Goal: Information Seeking & Learning: Find specific fact

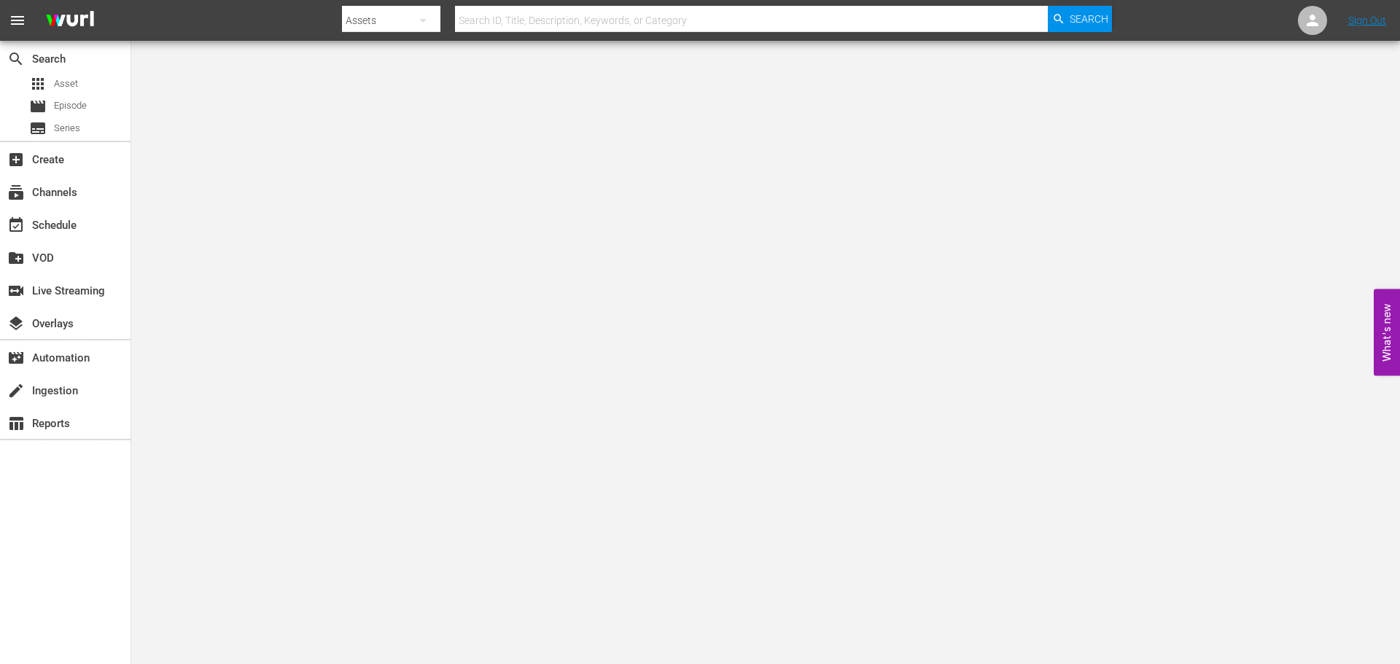
click at [609, 10] on input "text" at bounding box center [751, 20] width 593 height 35
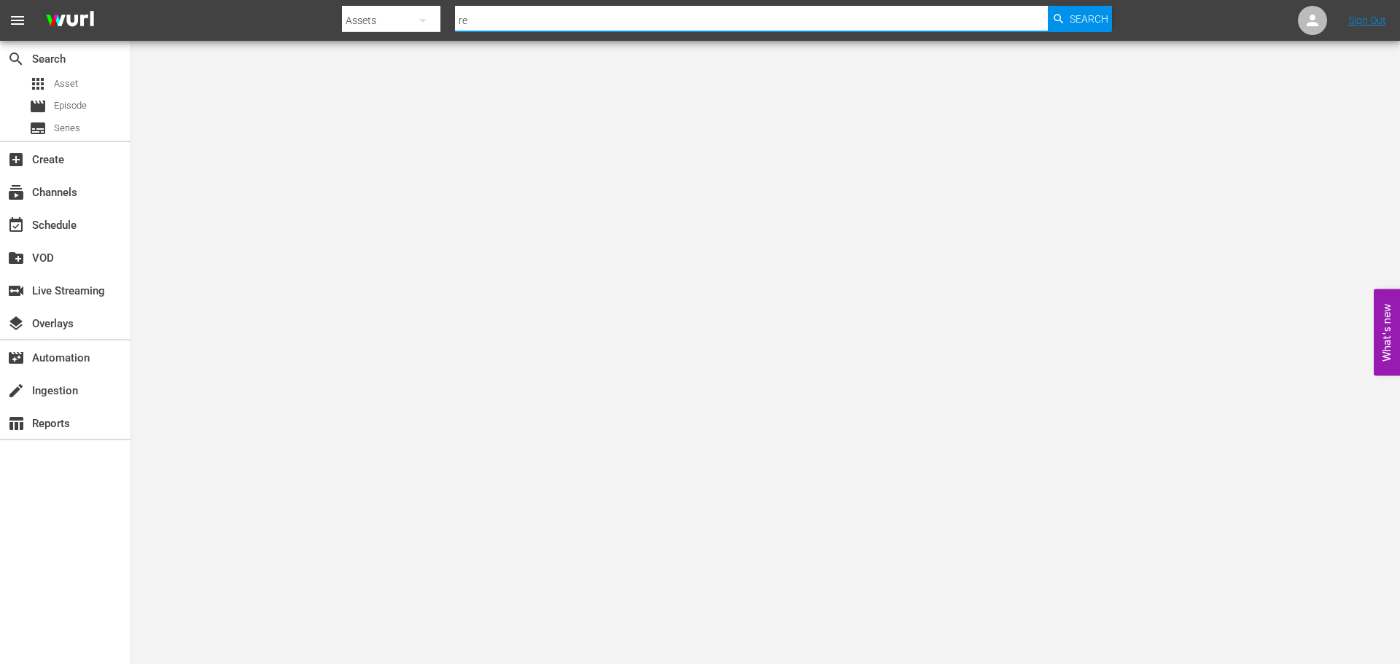
type input "red king"
click at [1072, 16] on span "Search" at bounding box center [1089, 19] width 39 height 26
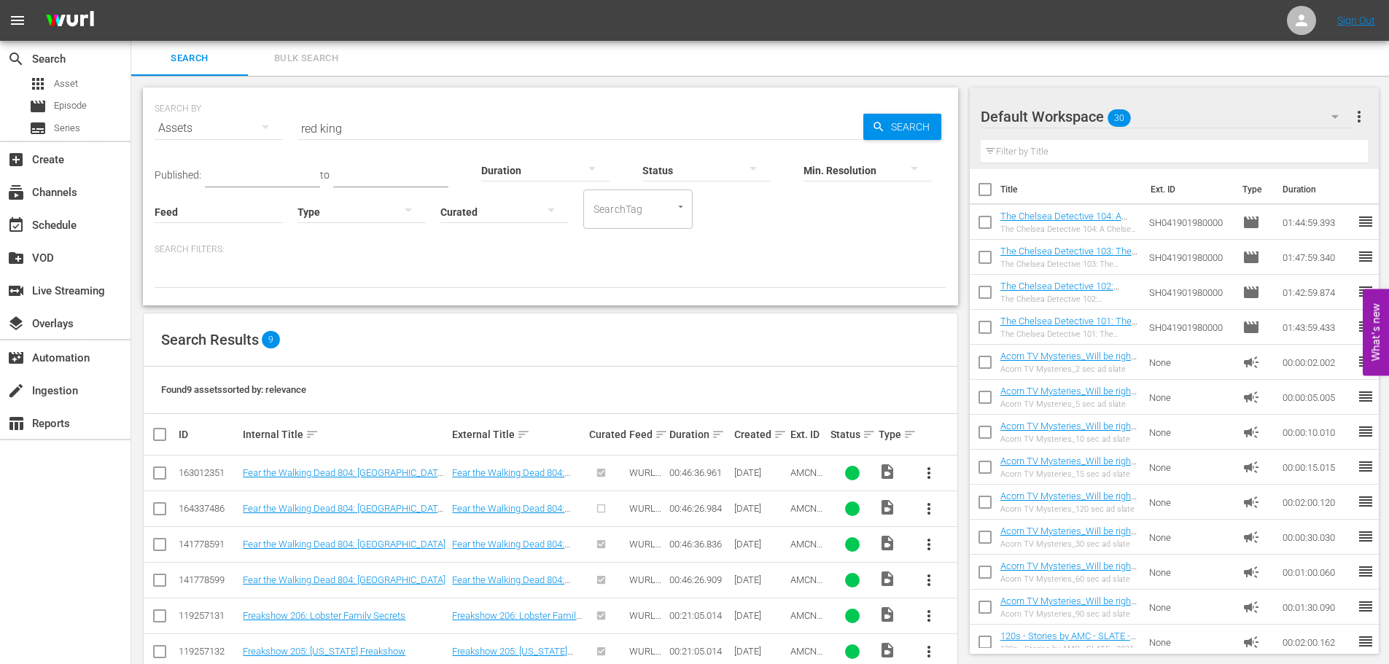
click at [377, 126] on input "red king" at bounding box center [580, 128] width 566 height 35
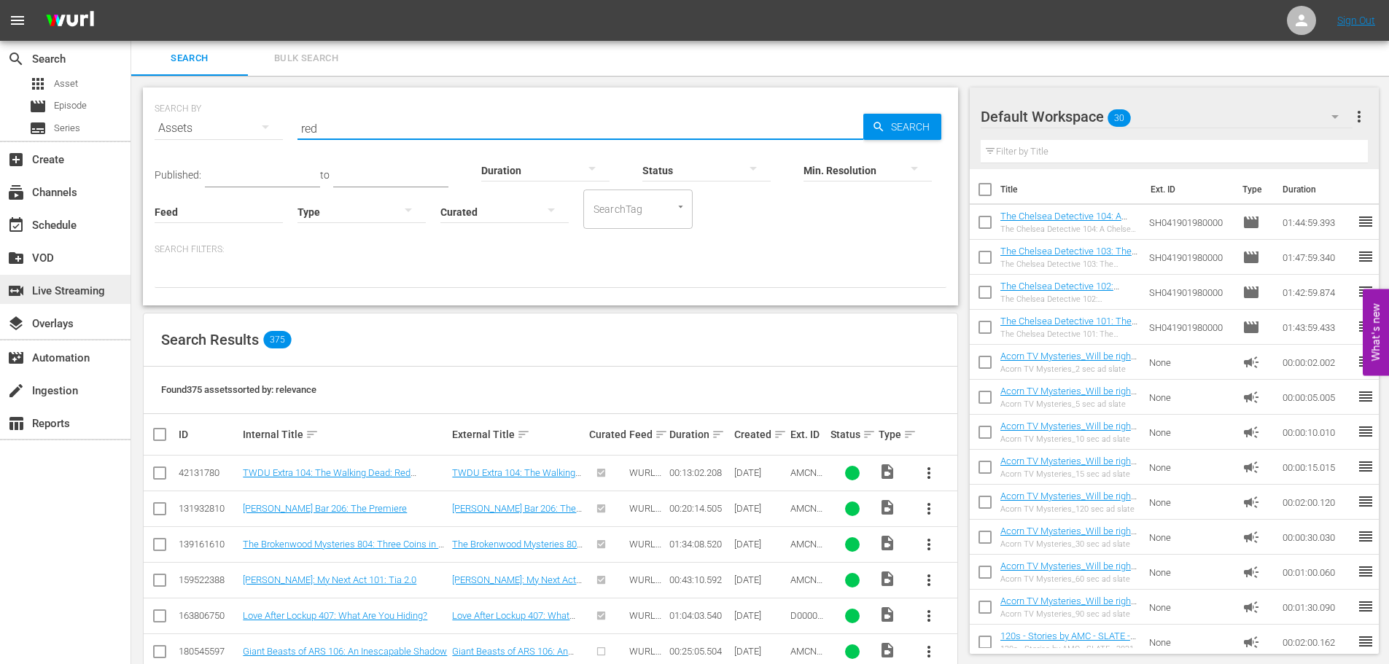
type input "red"
